Goal: Task Accomplishment & Management: Manage account settings

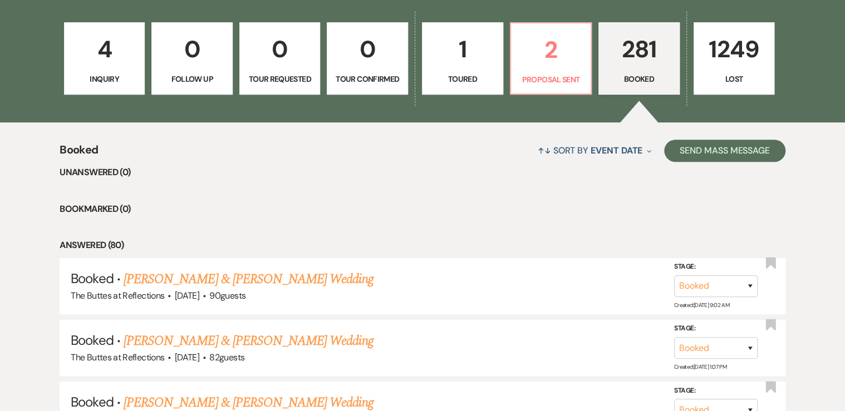
click at [638, 59] on p "281" at bounding box center [638, 49] width 67 height 37
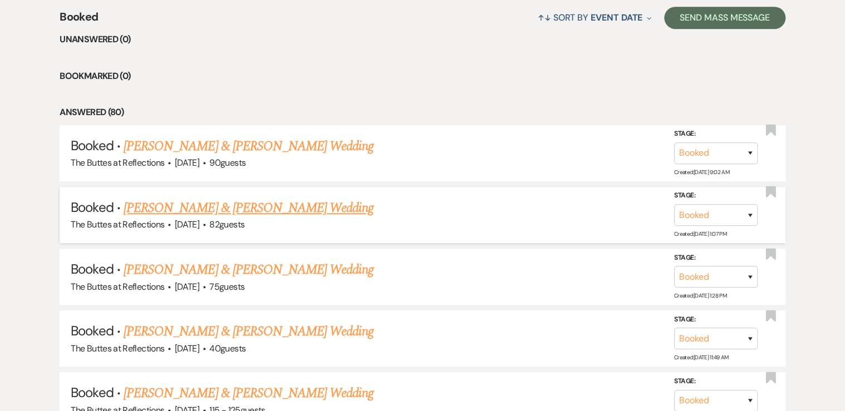
scroll to position [445, 0]
click at [199, 207] on link "[PERSON_NAME] & [PERSON_NAME] Wedding" at bounding box center [248, 208] width 249 height 20
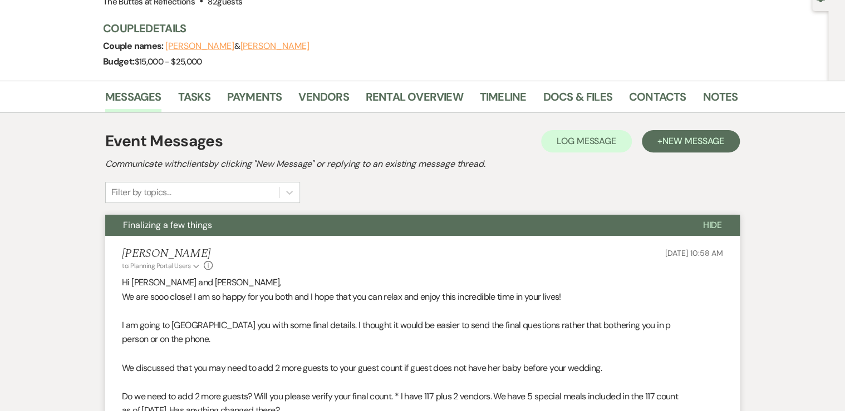
scroll to position [67, 0]
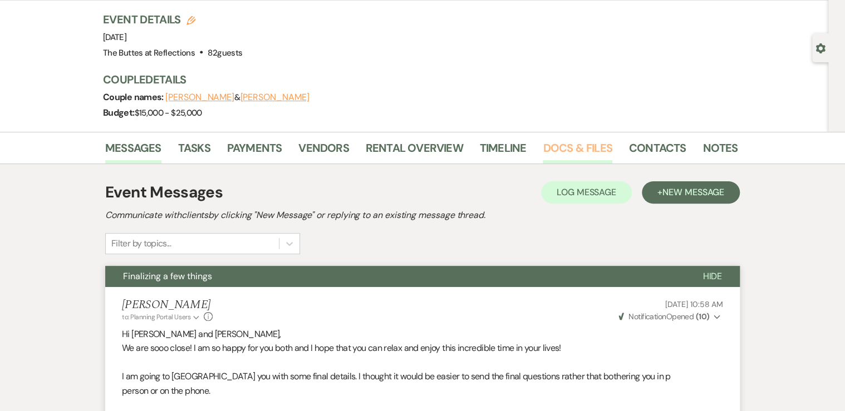
click at [579, 144] on link "Docs & Files" at bounding box center [577, 151] width 69 height 24
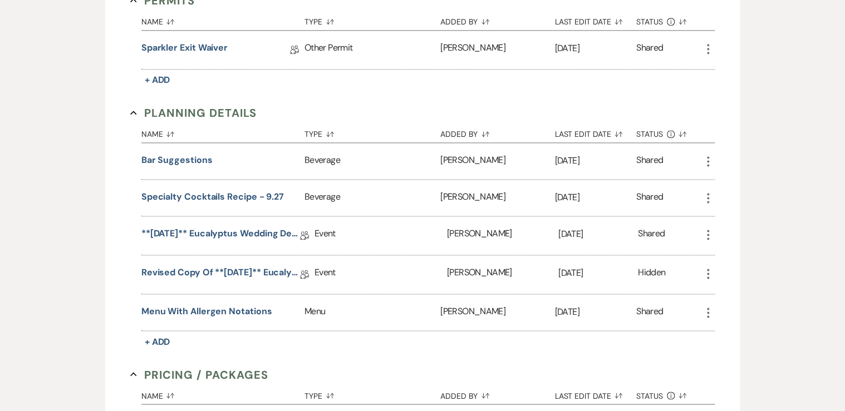
scroll to position [720, 0]
click at [198, 267] on link "Revised Copy of **[DATE]** Eucalyptus Wedding Details" at bounding box center [220, 275] width 159 height 17
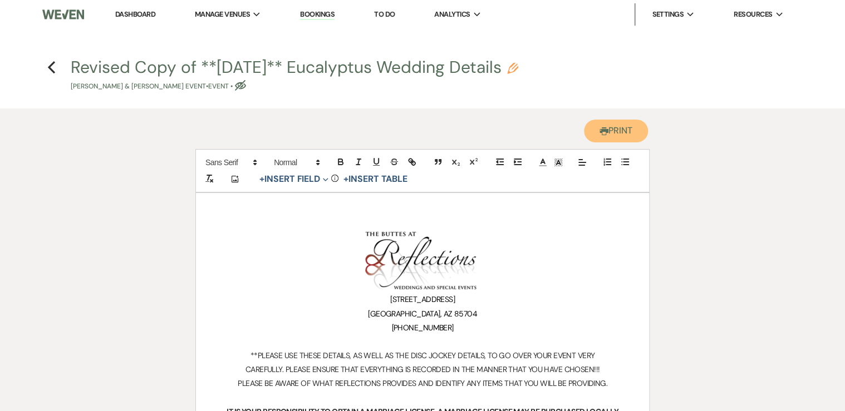
click at [621, 131] on button "Printer Print" at bounding box center [616, 131] width 64 height 23
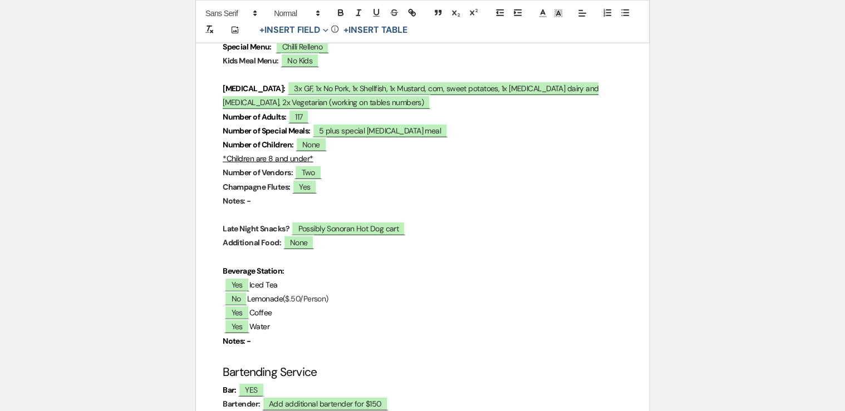
scroll to position [3383, 0]
